Goal: Information Seeking & Learning: Learn about a topic

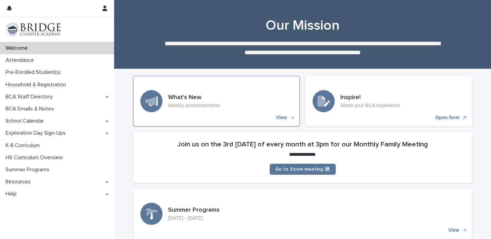
click at [232, 107] on div "What's New Weekly announcements View" at bounding box center [216, 101] width 166 height 50
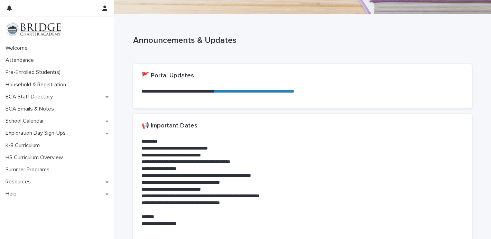
scroll to position [58, 0]
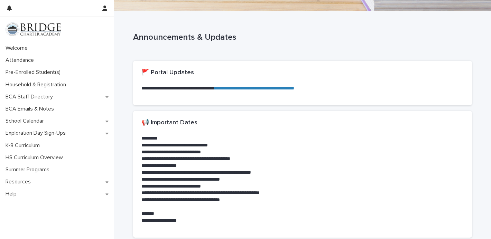
click at [248, 88] on link "**********" at bounding box center [254, 88] width 80 height 5
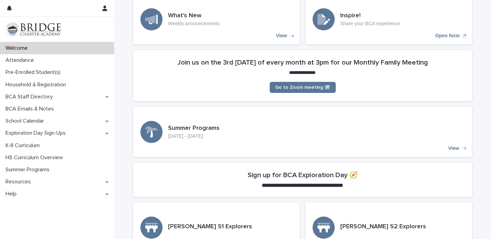
scroll to position [82, 0]
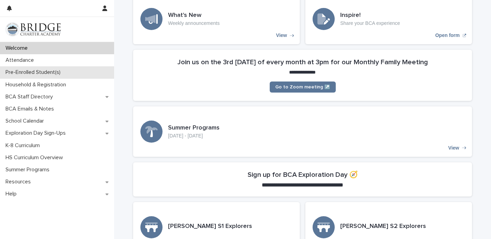
click at [34, 68] on div "Pre-Enrolled Student(s)" at bounding box center [57, 72] width 114 height 12
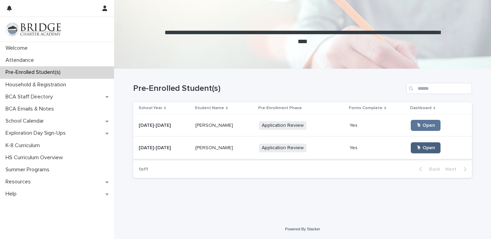
click at [419, 144] on link "🖱 Open" at bounding box center [425, 147] width 30 height 11
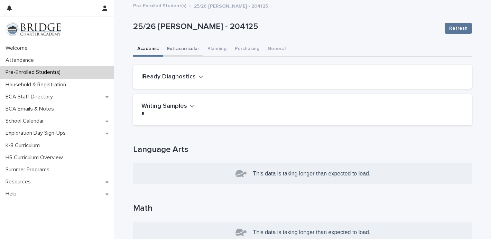
click at [186, 50] on button "Extracurricular" at bounding box center [183, 49] width 40 height 15
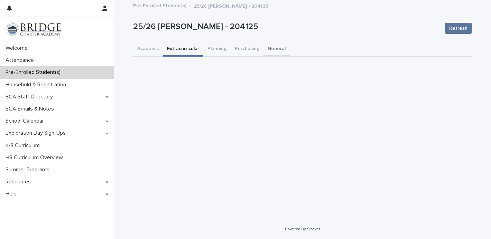
click at [268, 48] on button "General" at bounding box center [276, 49] width 26 height 15
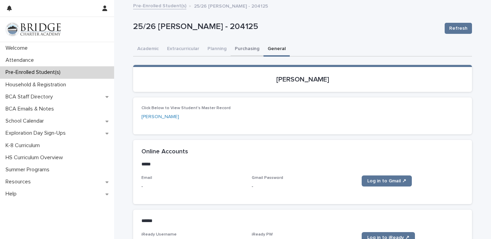
click at [251, 52] on button "Purchasing" at bounding box center [246, 49] width 33 height 15
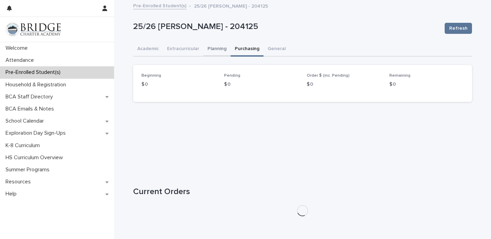
click at [209, 46] on button "Planning" at bounding box center [216, 49] width 27 height 15
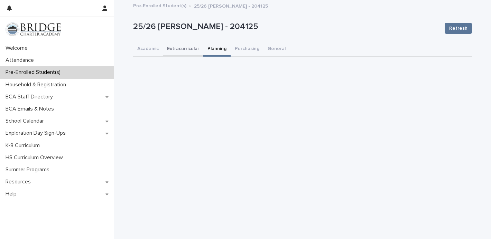
click at [181, 44] on button "Extracurricular" at bounding box center [183, 49] width 40 height 15
click at [152, 50] on button "Academic" at bounding box center [148, 49] width 30 height 15
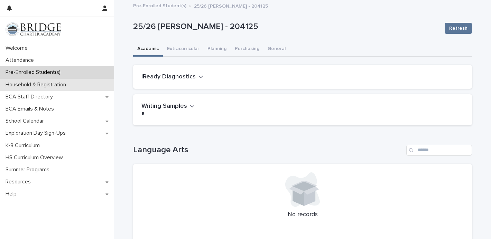
click at [58, 81] on div "Household & Registration" at bounding box center [57, 85] width 114 height 12
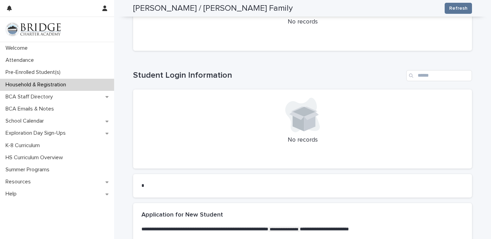
scroll to position [379, 0]
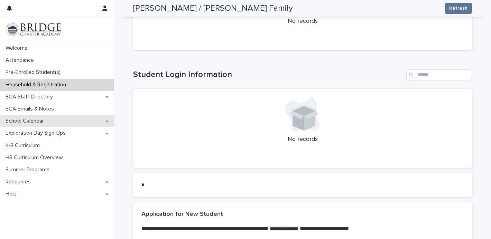
click at [34, 116] on div "School Calendar" at bounding box center [57, 121] width 114 height 12
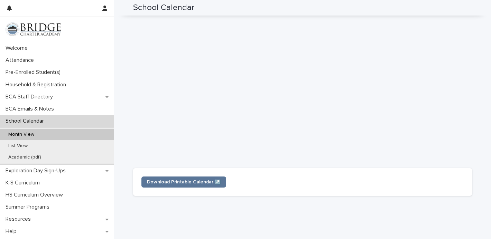
scroll to position [193, 0]
click at [197, 182] on span "Download Printable Calendar ↗️" at bounding box center [184, 181] width 74 height 5
